Goal: Information Seeking & Learning: Learn about a topic

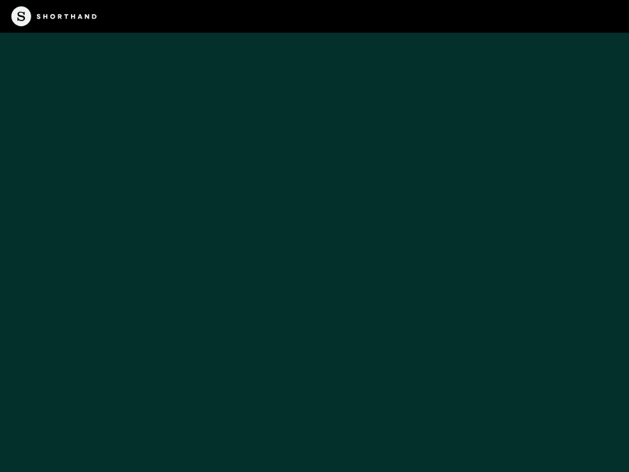
scroll to position [9589, 0]
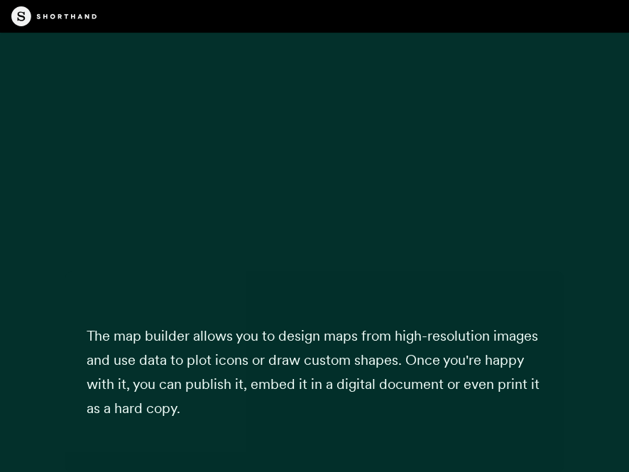
scroll to position [27301, 0]
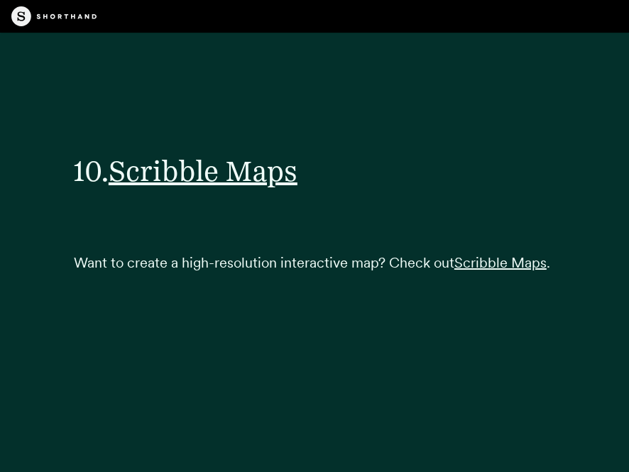
scroll to position [26734, 0]
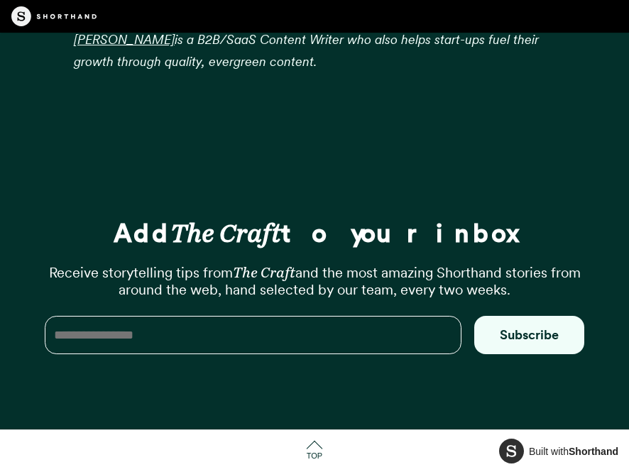
scroll to position [30078, 0]
